Goal: Navigation & Orientation: Find specific page/section

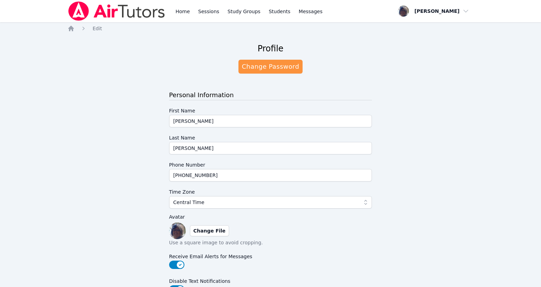
click at [462, 120] on div "Profile Change Password Personal Information First Name Louella Last Name Arons…" at bounding box center [271, 226] width 406 height 379
click at [261, 73] on link "Change Password" at bounding box center [271, 67] width 64 height 14
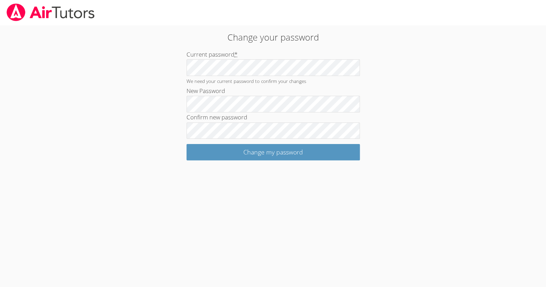
click at [492, 103] on body "Change your password Current password * We need your current password to confir…" at bounding box center [273, 143] width 546 height 287
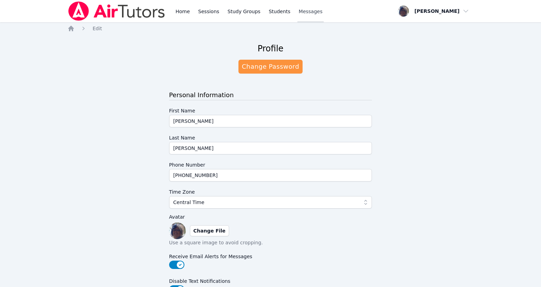
click at [323, 12] on span "Messages" at bounding box center [311, 11] width 24 height 7
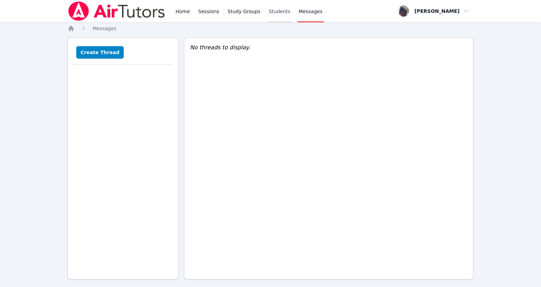
click at [292, 14] on link "Students" at bounding box center [279, 11] width 24 height 22
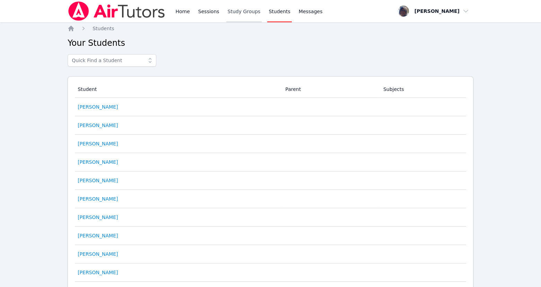
click at [262, 14] on link "Study Groups" at bounding box center [244, 11] width 36 height 22
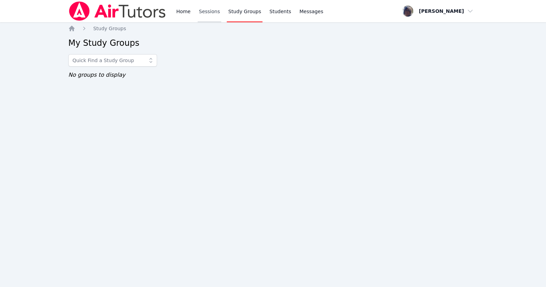
click at [222, 14] on link "Sessions" at bounding box center [210, 11] width 24 height 22
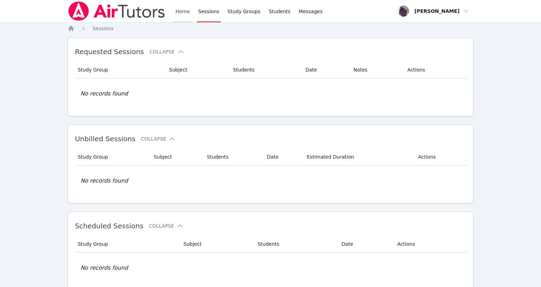
click at [191, 12] on link "Home" at bounding box center [182, 11] width 17 height 22
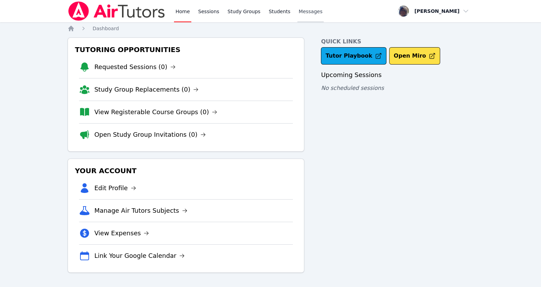
click at [323, 12] on span "Messages" at bounding box center [311, 11] width 24 height 7
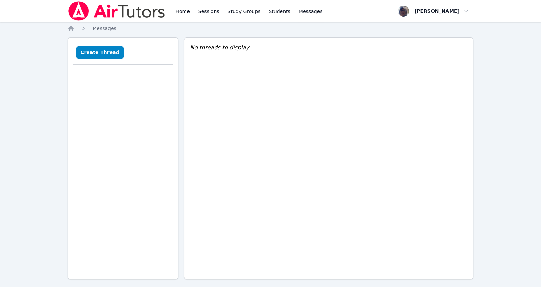
click at [323, 12] on span "Messages" at bounding box center [311, 11] width 24 height 7
click at [191, 13] on link "Home" at bounding box center [182, 11] width 17 height 22
